Goal: Information Seeking & Learning: Learn about a topic

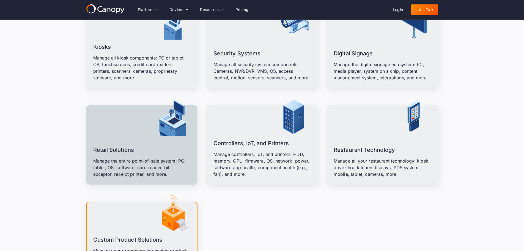
scroll to position [660, 0]
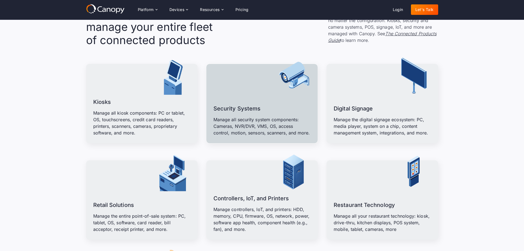
click at [269, 97] on div "Security Systems Manage all security system components: Cameras, NVR/DVR, VMS, …" at bounding box center [262, 116] width 97 height 39
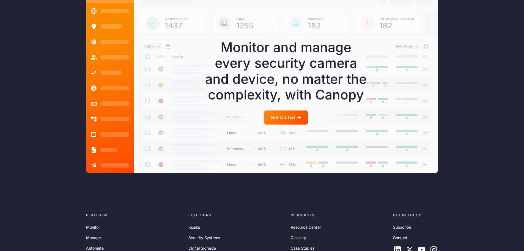
scroll to position [1611, 0]
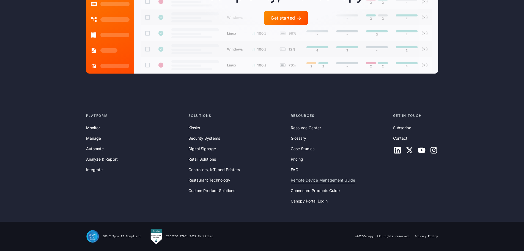
click at [314, 179] on link "Remote Device Management Guide" at bounding box center [323, 180] width 64 height 6
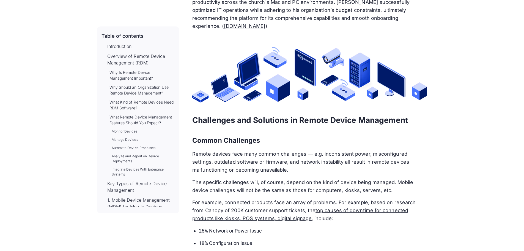
scroll to position [7017, 0]
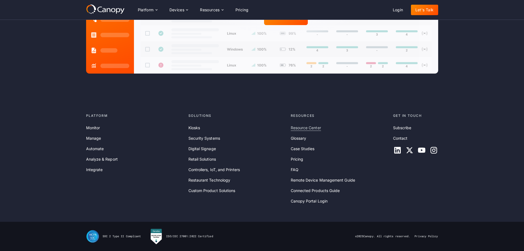
click at [312, 130] on link "Resource Center" at bounding box center [306, 128] width 30 height 6
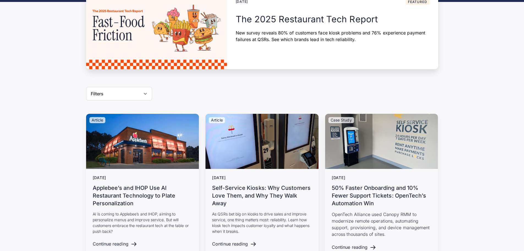
scroll to position [138, 0]
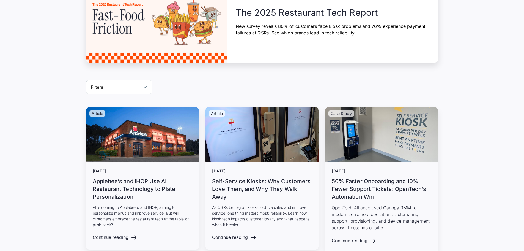
click at [122, 80] on div "Filters" at bounding box center [119, 87] width 66 height 14
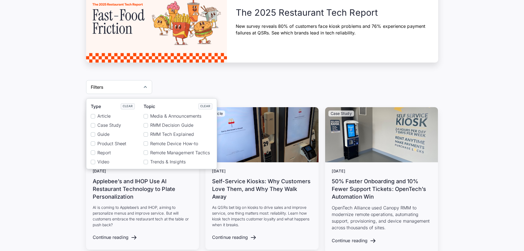
click at [101, 132] on span "Guide" at bounding box center [103, 134] width 12 height 5
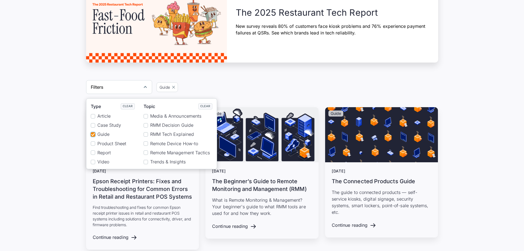
click at [103, 141] on span "Product Sheet" at bounding box center [111, 143] width 29 height 5
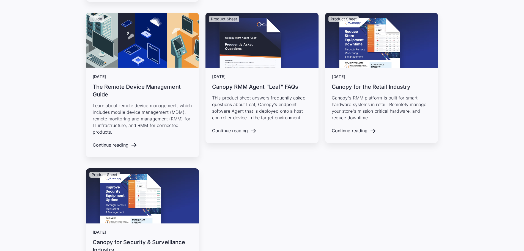
scroll to position [440, 0]
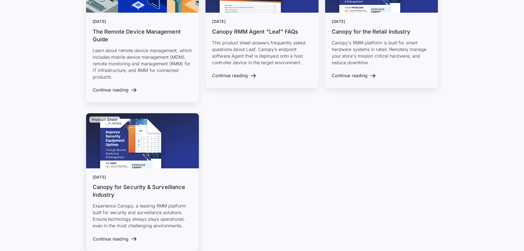
click at [148, 183] on h3 "Canopy for Security & Surveillance Industry" at bounding box center [143, 190] width 100 height 15
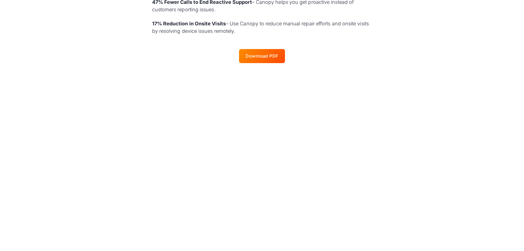
scroll to position [330, 0]
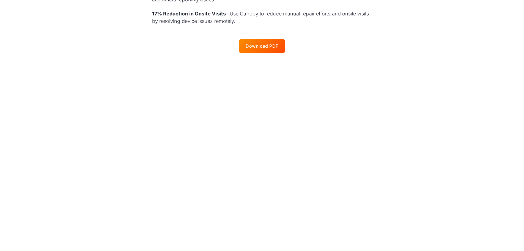
click at [249, 39] on div at bounding box center [262, 46] width 46 height 14
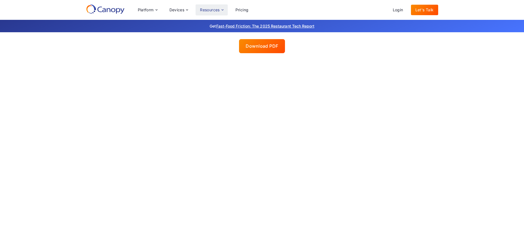
click at [218, 10] on div "Resources" at bounding box center [210, 10] width 20 height 4
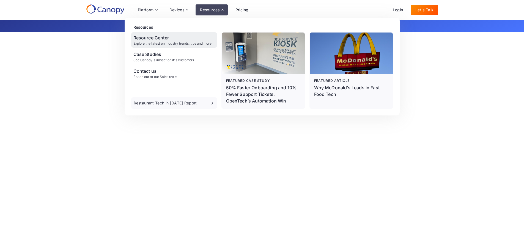
click at [167, 37] on div "Resource Center" at bounding box center [172, 37] width 78 height 7
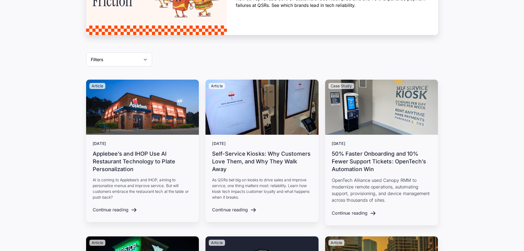
click at [135, 53] on div "Filters" at bounding box center [119, 60] width 66 height 14
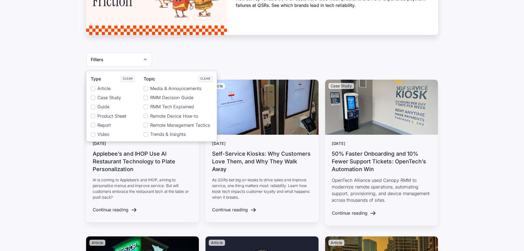
click at [124, 113] on span "Product Sheet" at bounding box center [111, 115] width 29 height 5
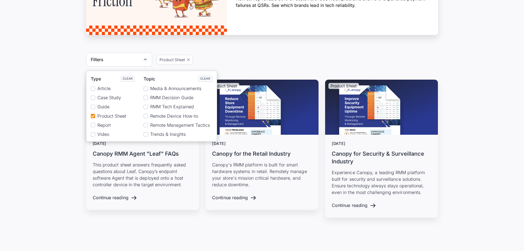
click at [13, 120] on div "Product Sheet February 16, 2024 Canopy RMM Agent "Leaf" FAQs This product sheet…" at bounding box center [262, 168] width 524 height 177
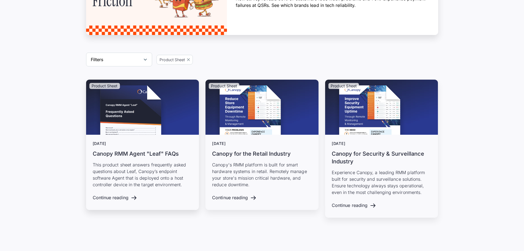
click at [168, 150] on h3 "Canopy RMM Agent "Leaf" FAQs" at bounding box center [143, 154] width 100 height 8
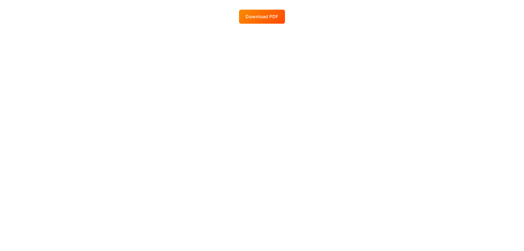
scroll to position [413, 0]
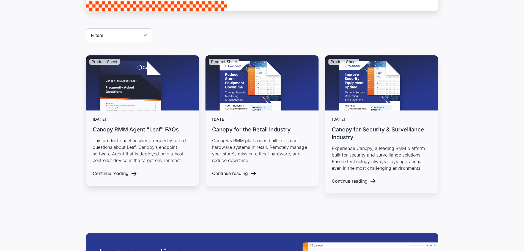
scroll to position [193, 0]
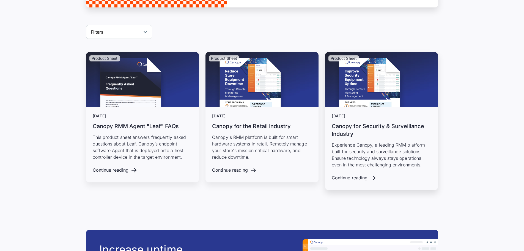
click at [371, 122] on h3 "Canopy for Security & Surveillance Industry" at bounding box center [382, 129] width 100 height 15
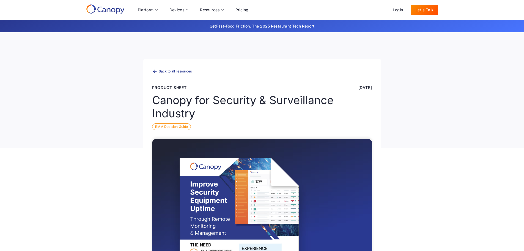
click at [157, 69] on icon at bounding box center [155, 72] width 6 height 6
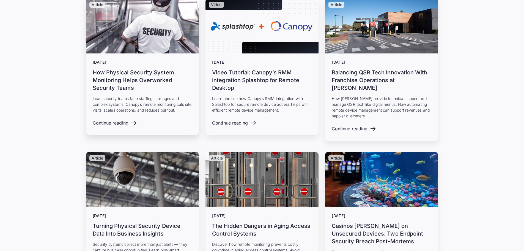
scroll to position [743, 0]
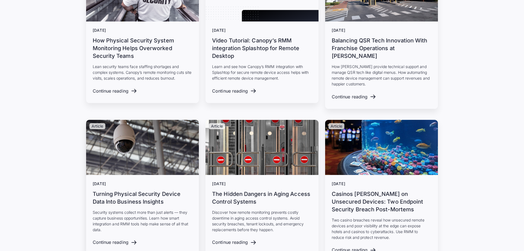
click at [146, 190] on h3 "Turning Physical Security Device Data Into Business Insights" at bounding box center [143, 197] width 100 height 15
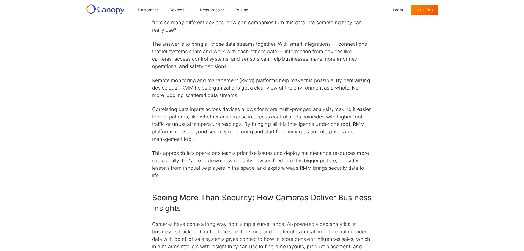
scroll to position [248, 0]
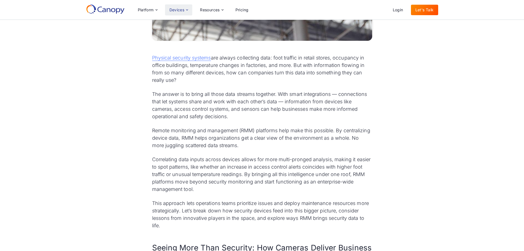
click at [178, 10] on div "Devices" at bounding box center [177, 10] width 15 height 4
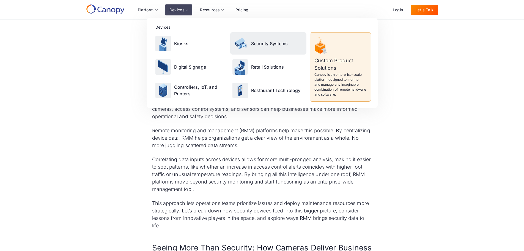
click at [256, 39] on div "Security Systems" at bounding box center [268, 43] width 76 height 22
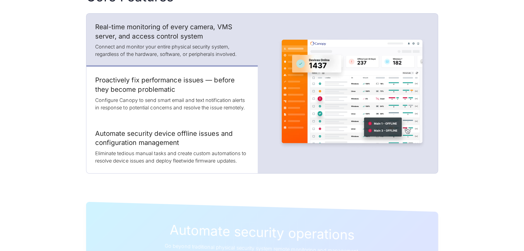
scroll to position [771, 0]
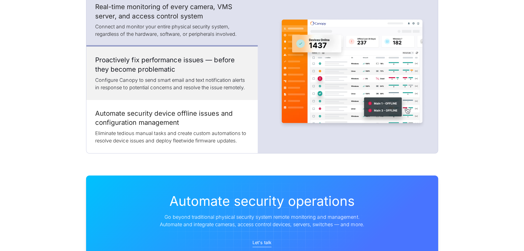
click at [174, 74] on h3 "Proactively fix performance issues — before they become problematic" at bounding box center [172, 64] width 154 height 18
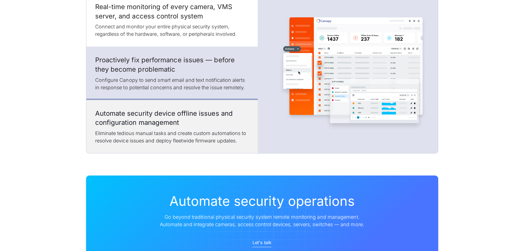
click at [177, 127] on h3 "Automate security device offline issues and configuration management" at bounding box center [172, 118] width 154 height 18
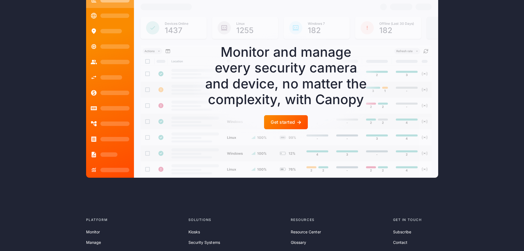
scroll to position [1514, 0]
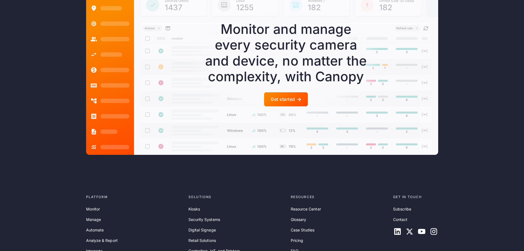
click at [282, 102] on div "Get started" at bounding box center [283, 99] width 24 height 5
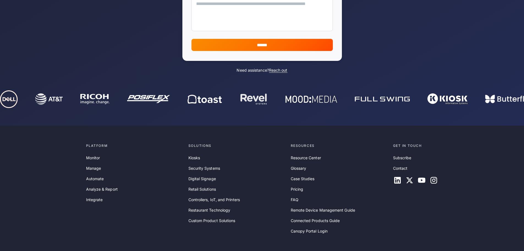
scroll to position [220, 0]
